Goal: Transaction & Acquisition: Subscribe to service/newsletter

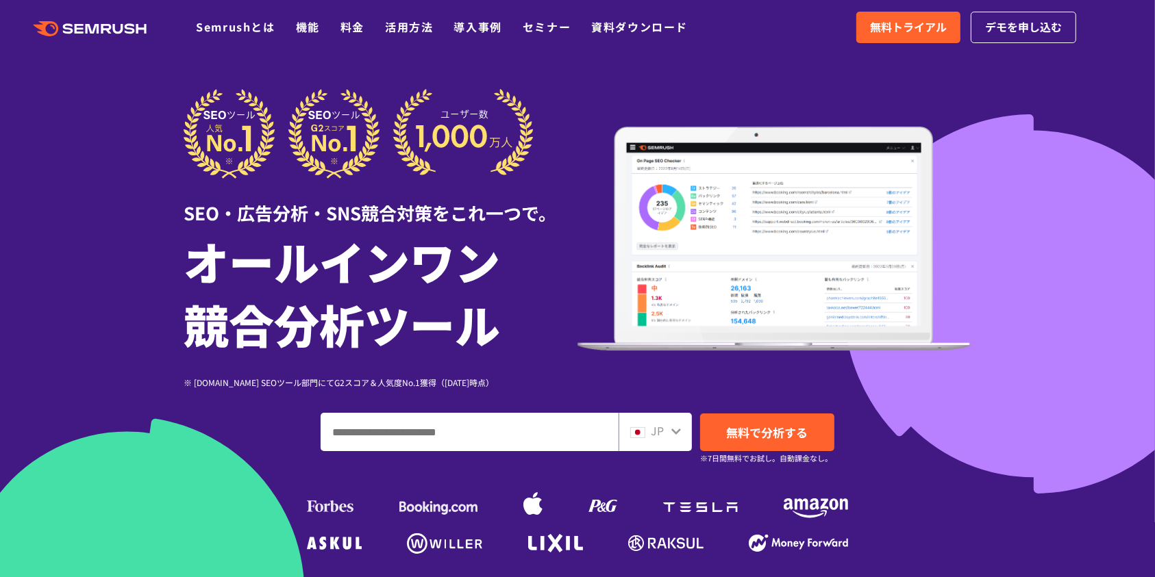
click at [354, 40] on div ".cls {fill: #FF642D;} .cls {fill: #FF642D;} Semrushとは 機能 料金 活用方法 導入事例 セミナー 資料ダウ…" at bounding box center [577, 27] width 1155 height 41
click at [353, 35] on link "料金" at bounding box center [352, 26] width 24 height 16
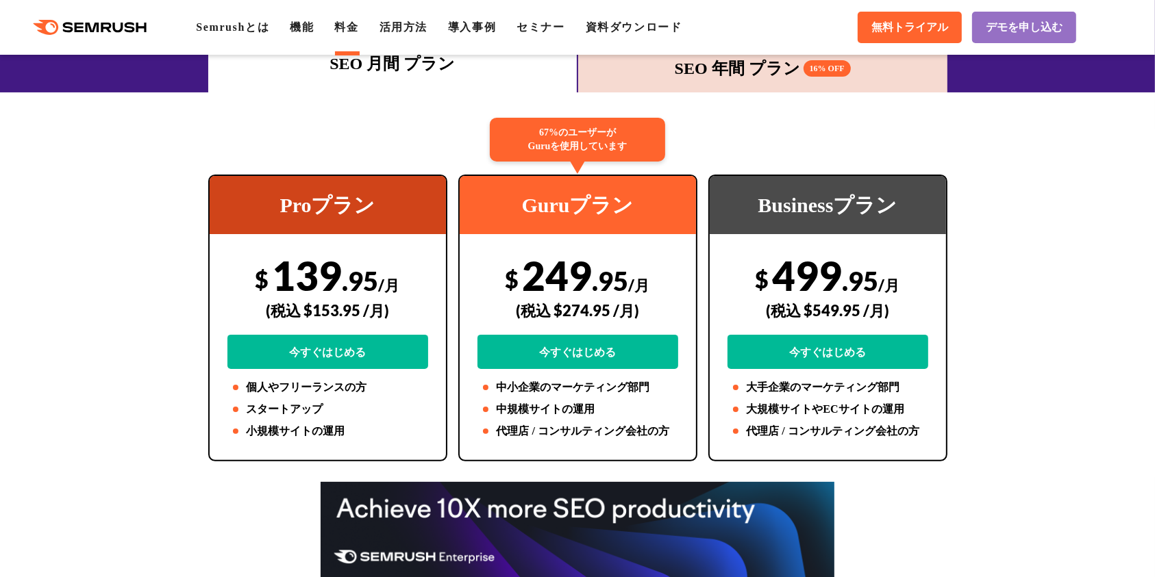
scroll to position [152, 0]
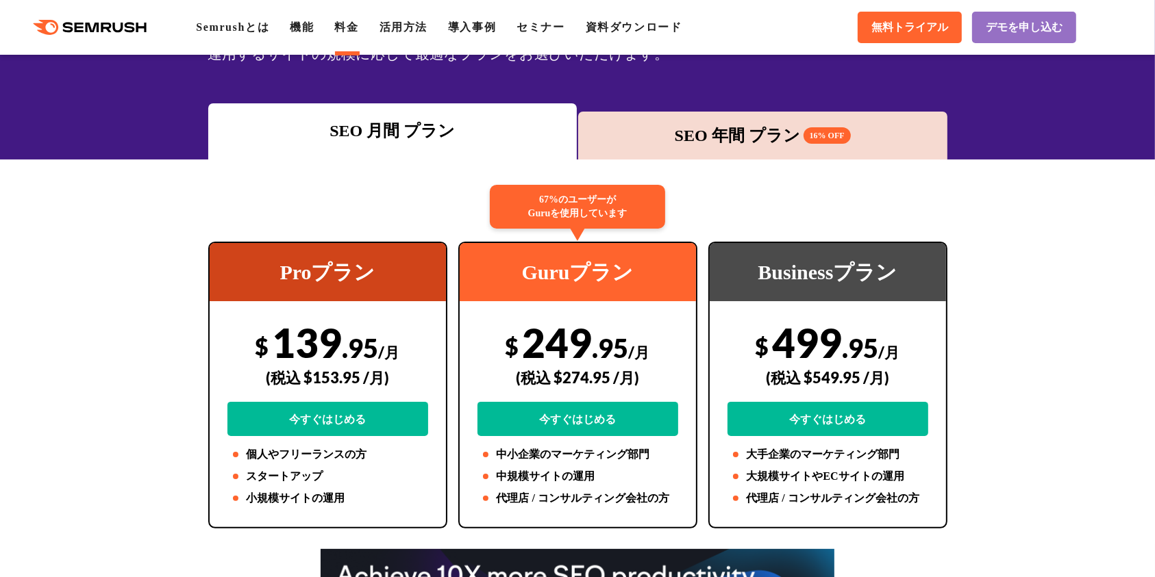
drag, startPoint x: 763, startPoint y: 161, endPoint x: 760, endPoint y: 143, distance: 18.0
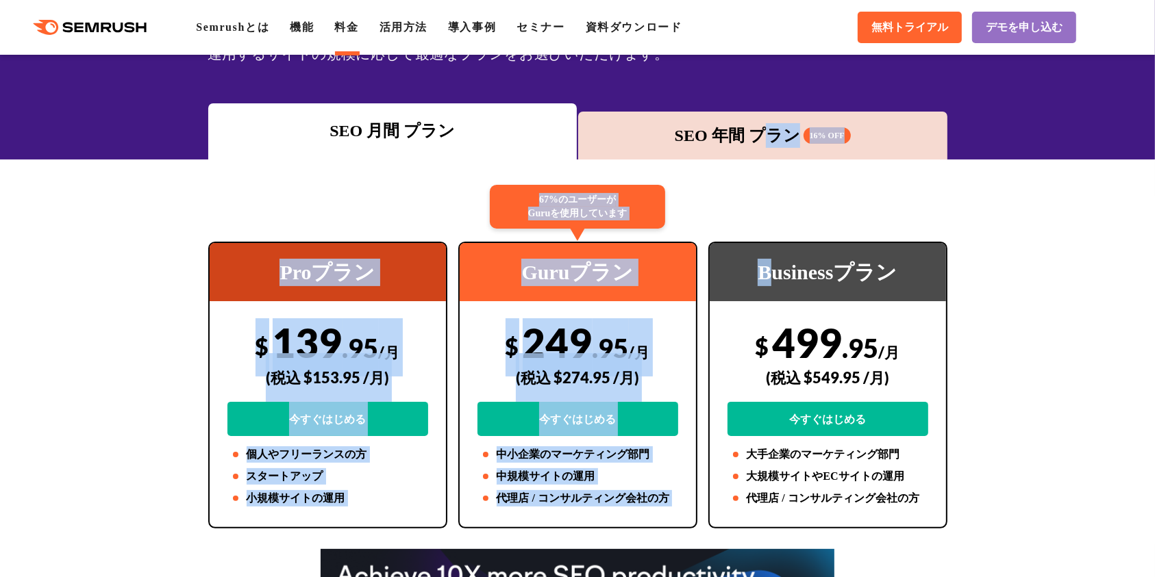
click at [760, 138] on div "SEO 年間 プラン 16% OFF" at bounding box center [762, 135] width 355 height 25
